Goal: Check status: Check status

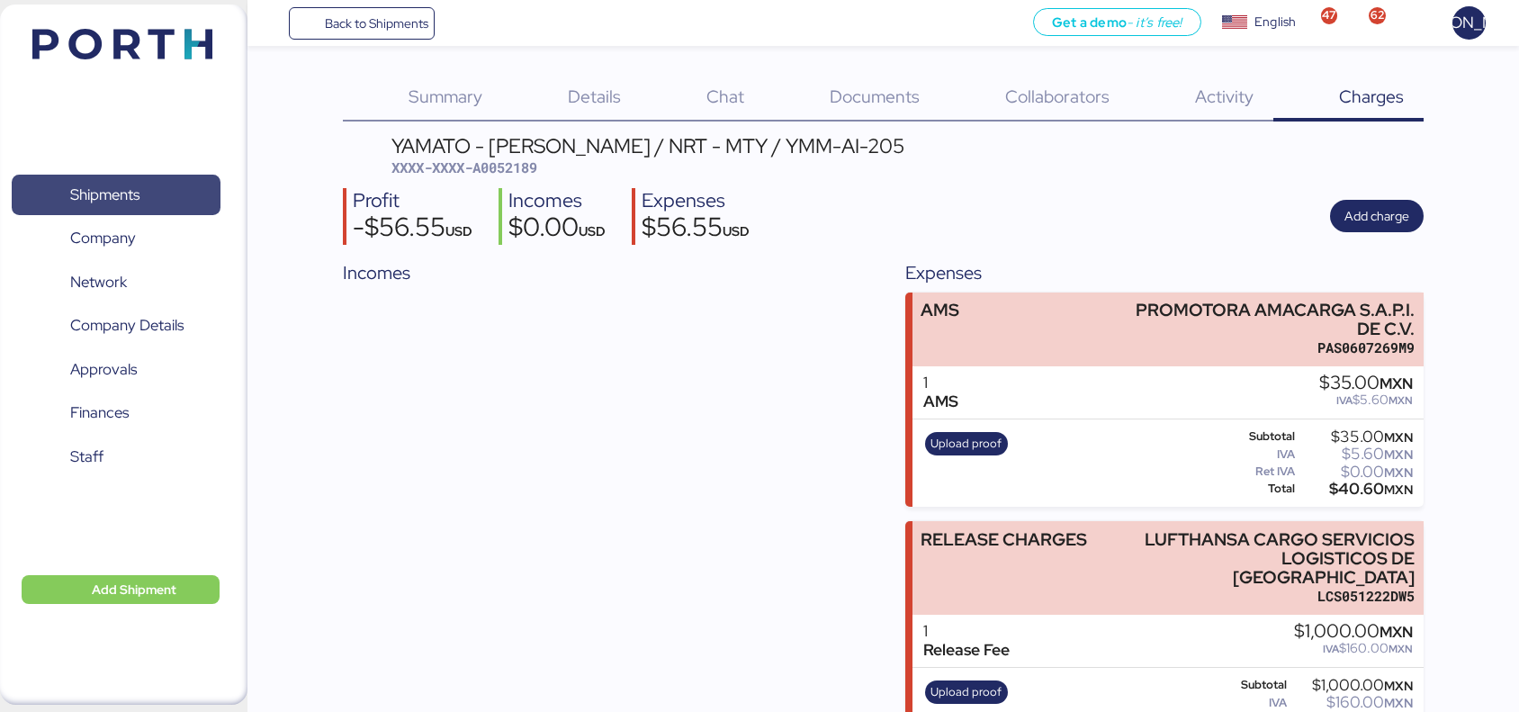
scroll to position [12, 0]
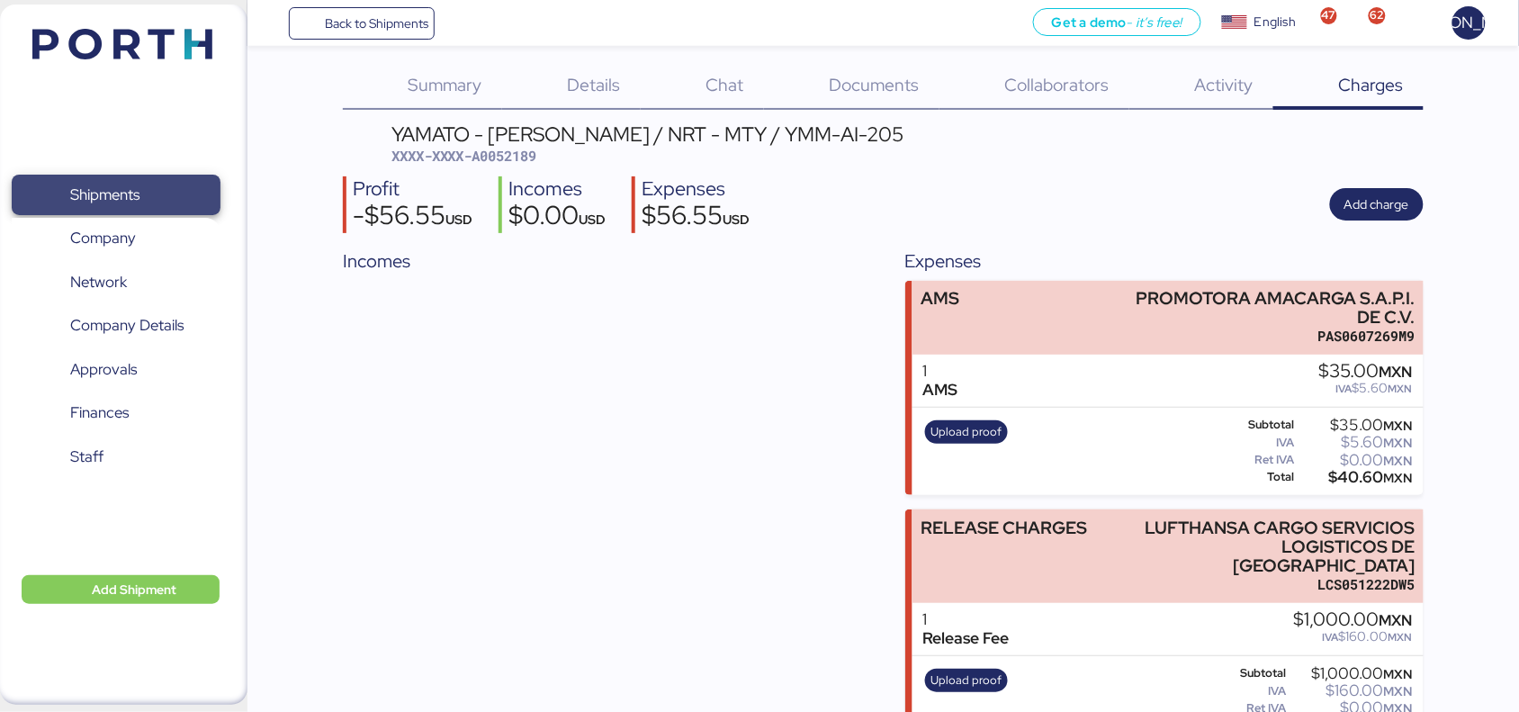
click at [149, 204] on span "Shipments" at bounding box center [116, 195] width 194 height 26
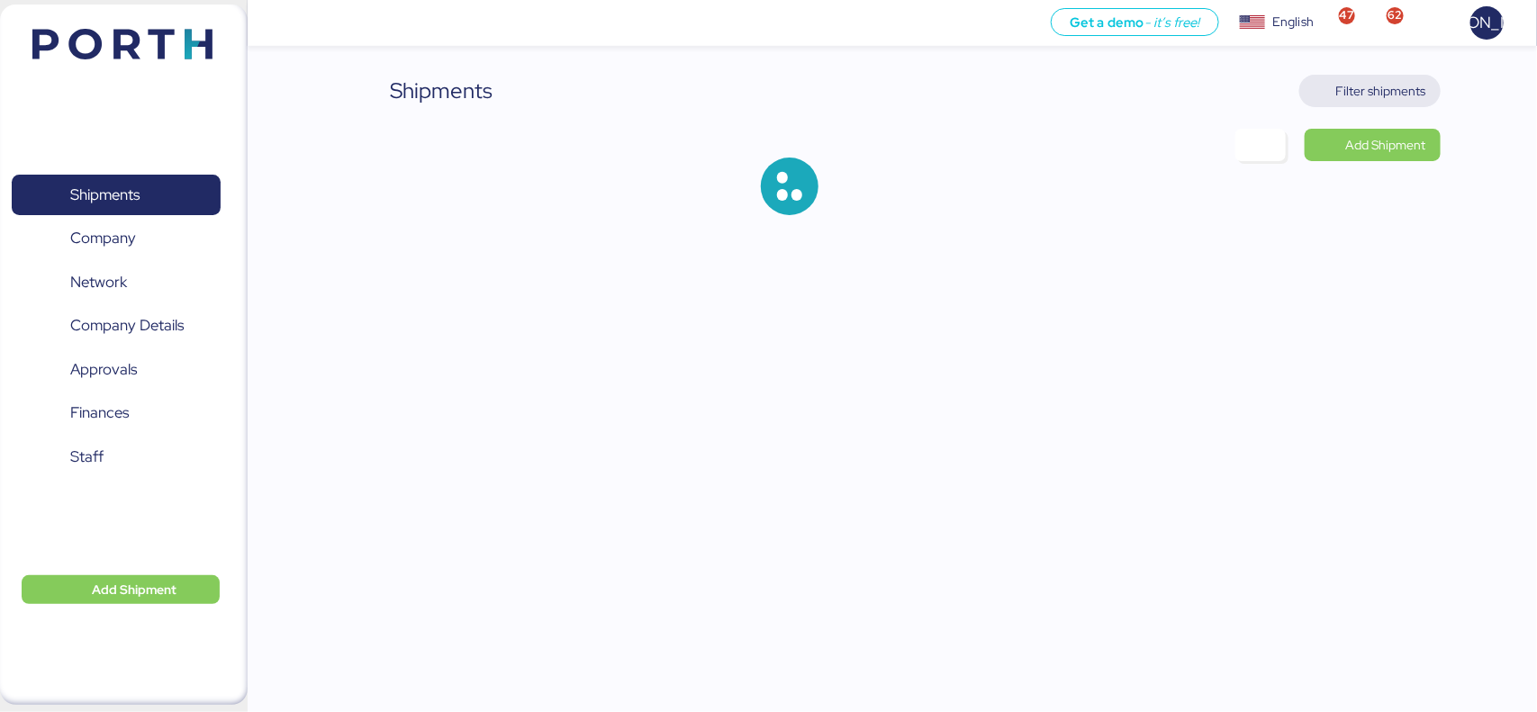
click at [1393, 77] on span "Filter shipments" at bounding box center [1369, 91] width 141 height 32
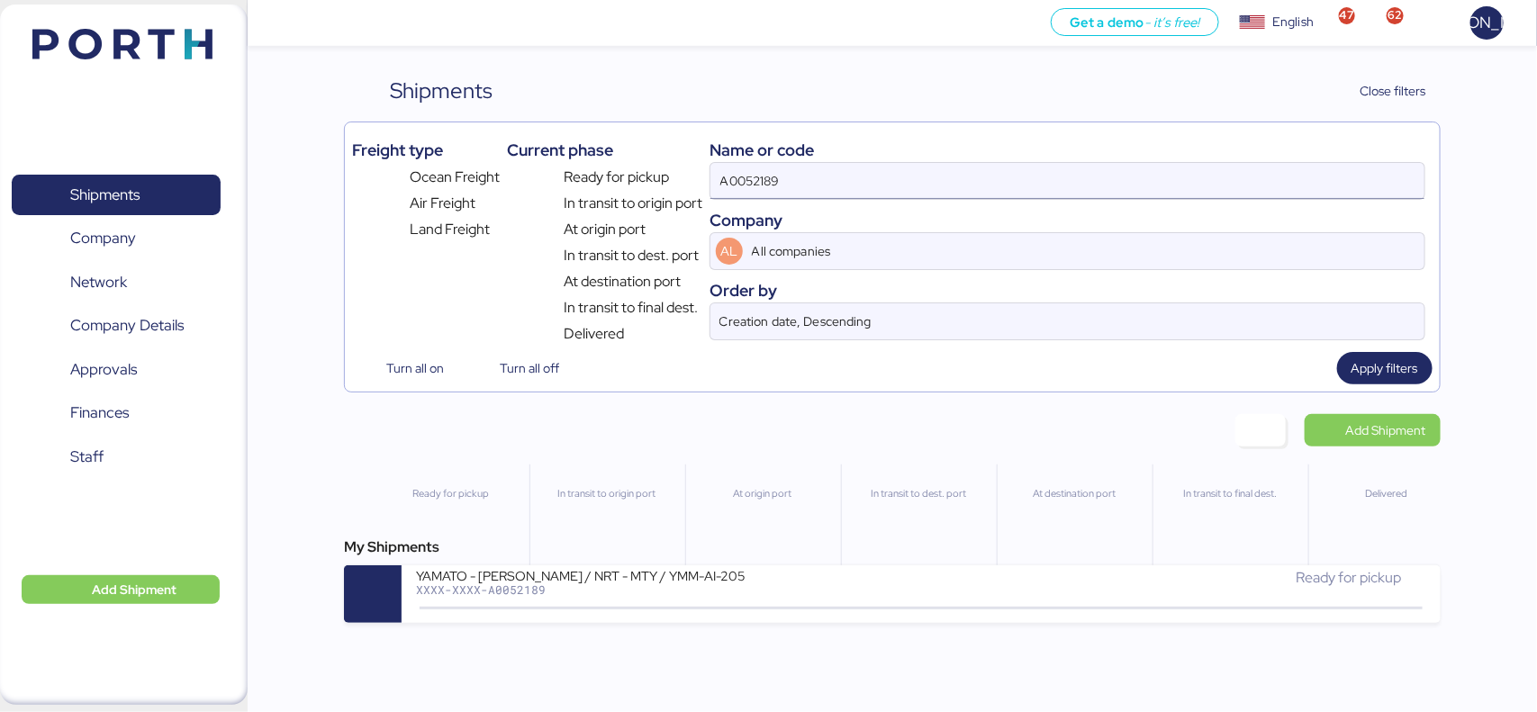
click at [811, 185] on input "A0052189" at bounding box center [1066, 181] width 713 height 36
paste input "O0052190"
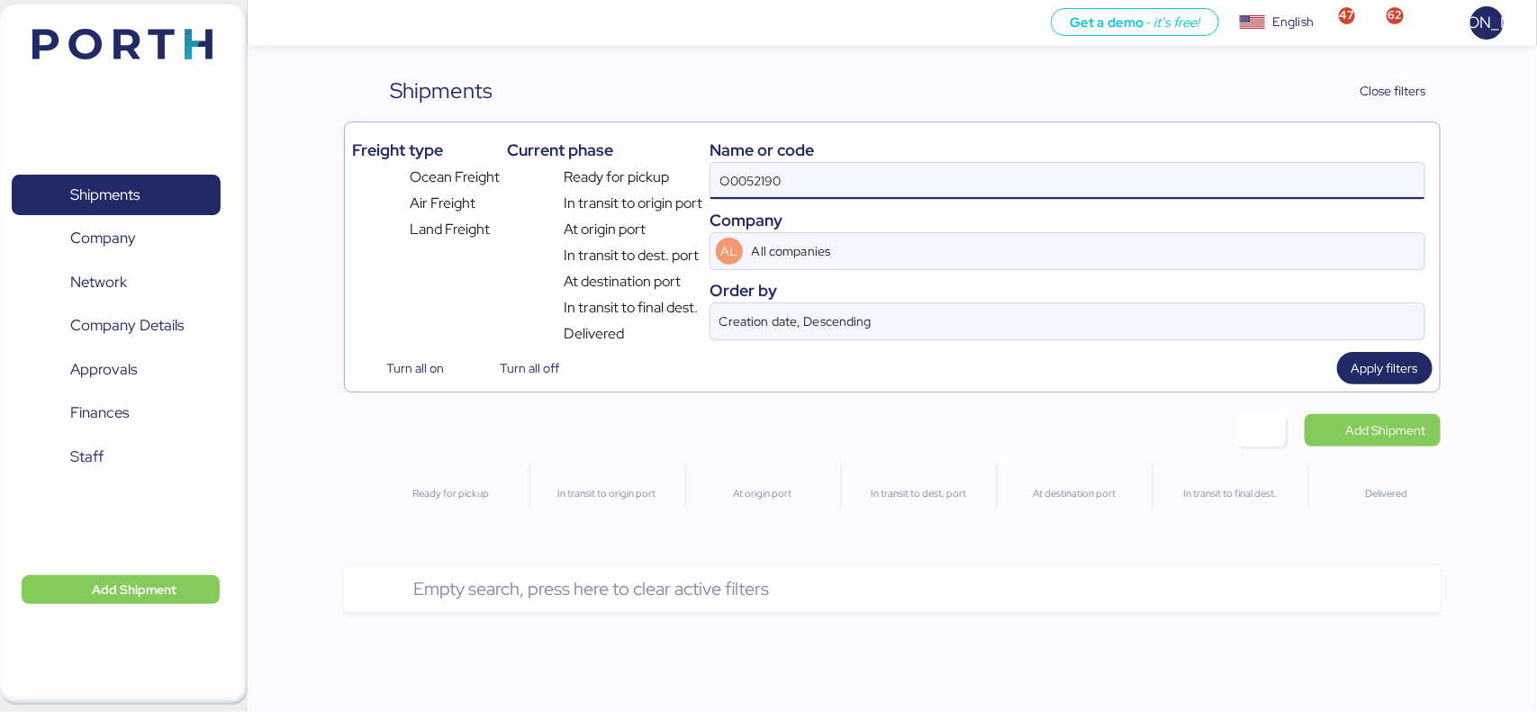
click at [811, 185] on input "O0052190" at bounding box center [1066, 181] width 713 height 36
type input "O0052190"
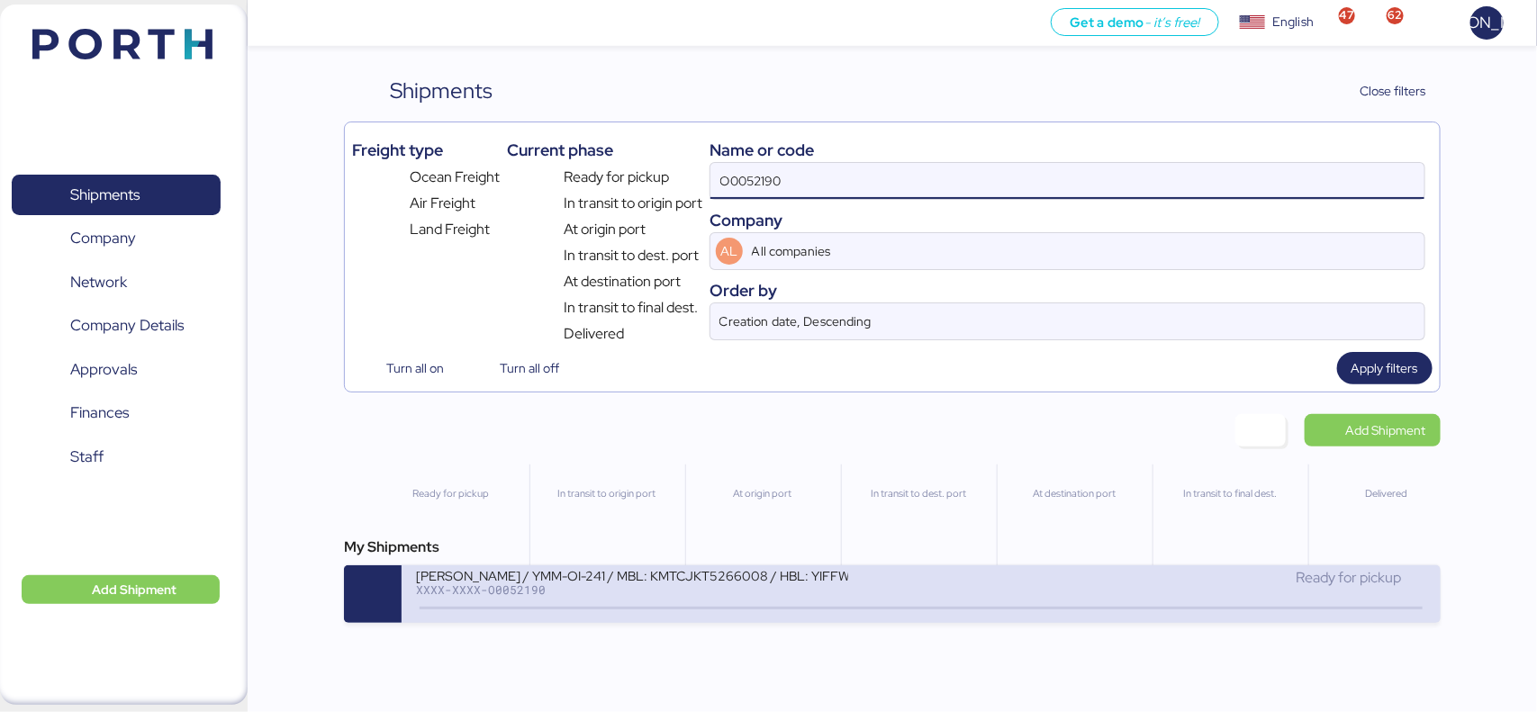
click at [735, 570] on div "[PERSON_NAME] / YMM-OI-241 / MBL: KMTCJKT5266008 / HBL: YIFFW0179335 / FCL" at bounding box center [632, 574] width 432 height 15
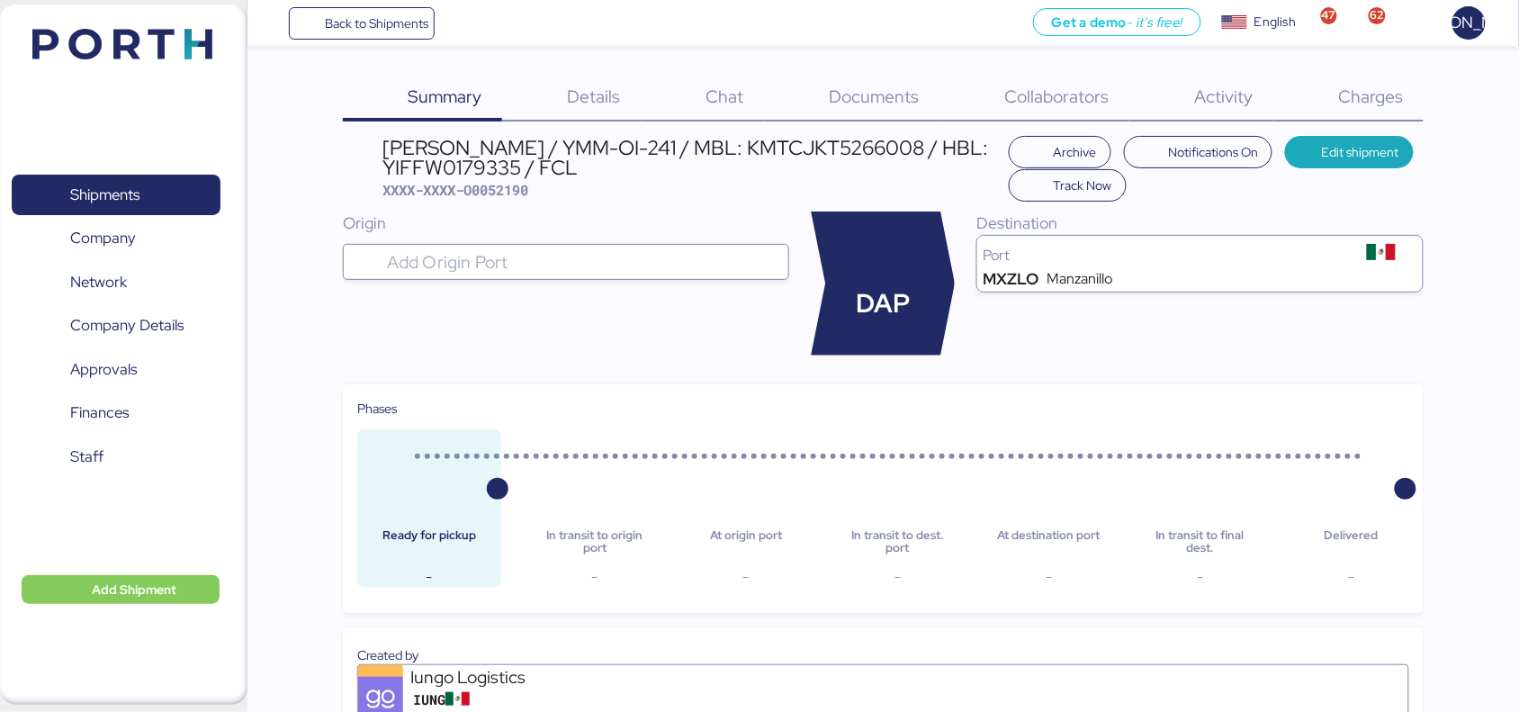
click at [866, 102] on span "Documents" at bounding box center [875, 96] width 90 height 23
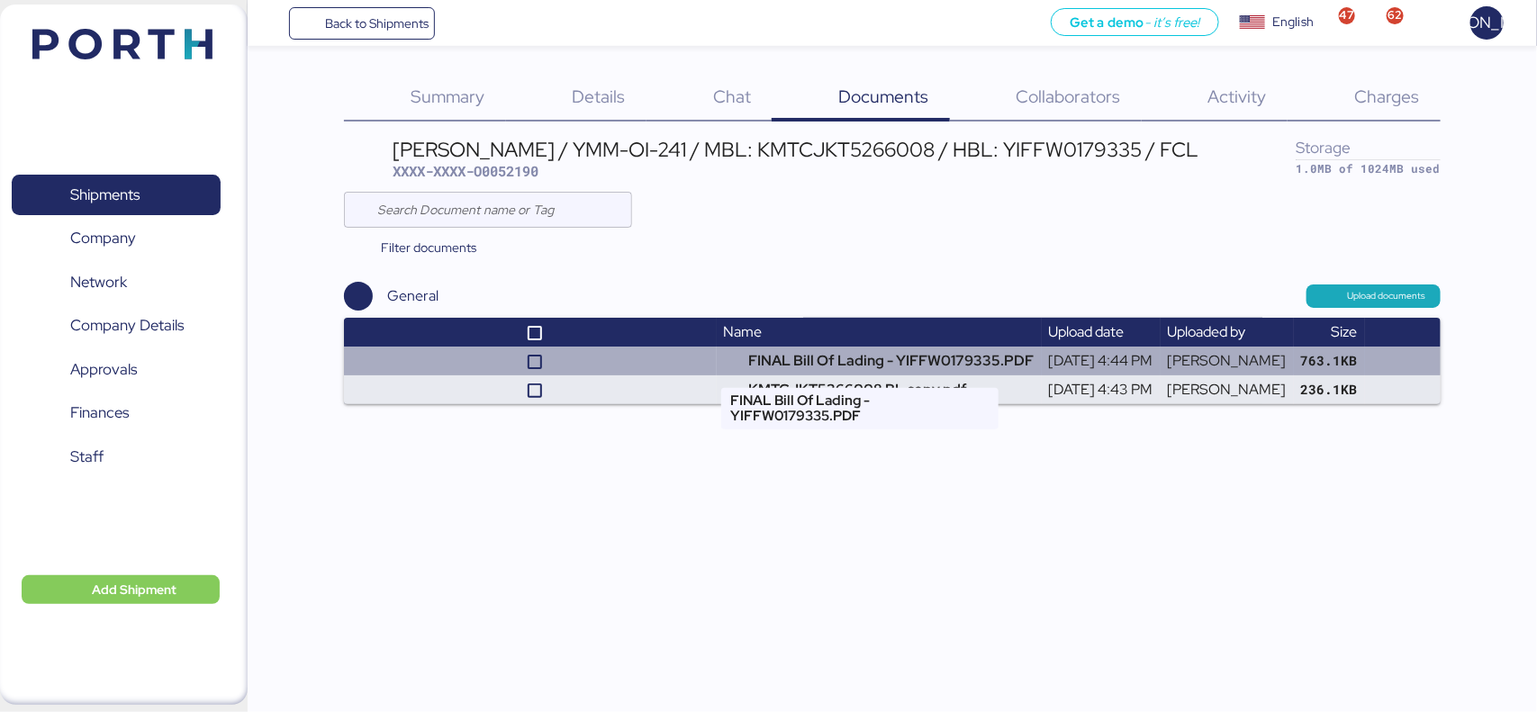
click at [849, 360] on td "FINAL Bill Of Lading - YIFFW0179335.PDF" at bounding box center [879, 361] width 325 height 29
